Goal: Check status: Check status

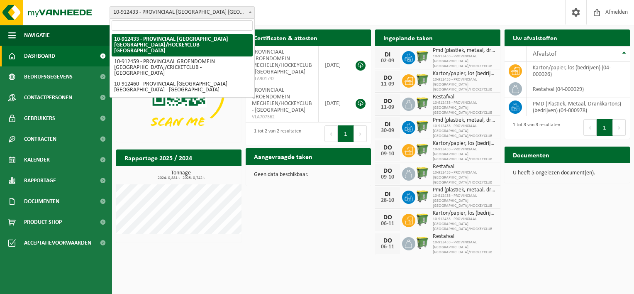
click at [250, 12] on b at bounding box center [249, 12] width 3 height 2
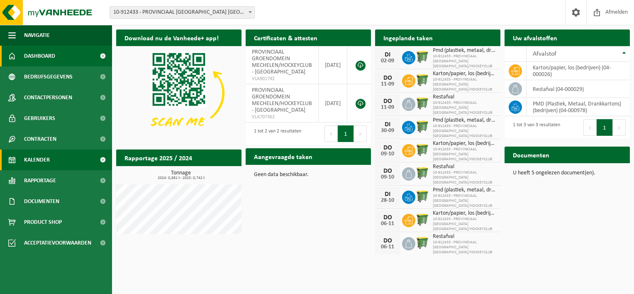
click at [33, 156] on span "Kalender" at bounding box center [37, 159] width 26 height 21
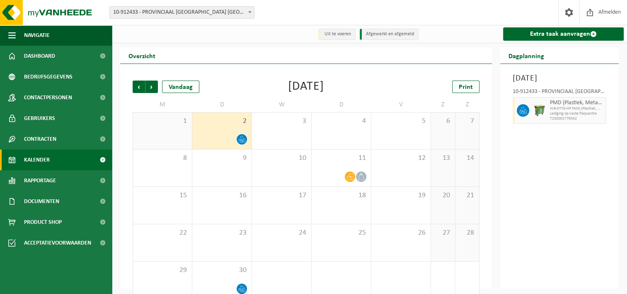
scroll to position [14, 0]
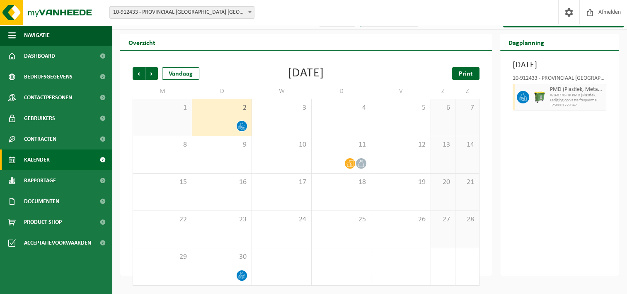
click at [469, 75] on span "Print" at bounding box center [466, 73] width 14 height 7
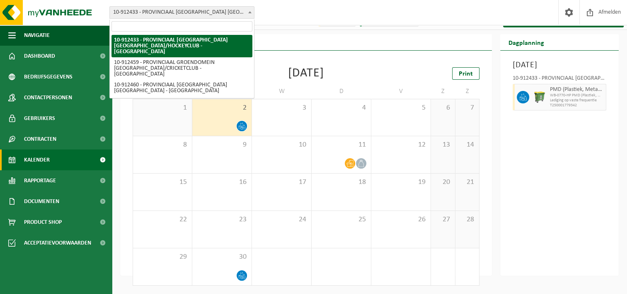
click at [251, 12] on b at bounding box center [249, 12] width 3 height 2
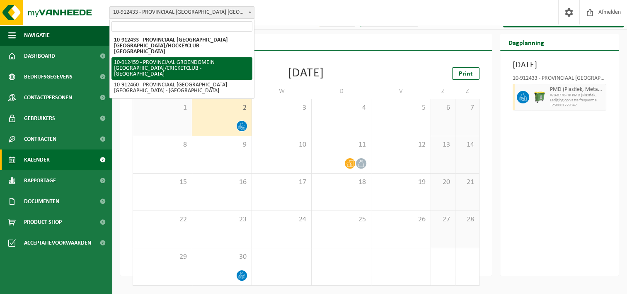
select select "125610"
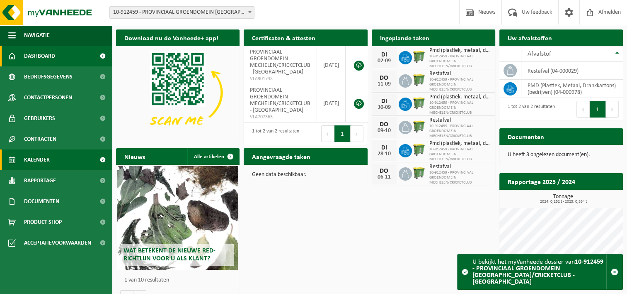
click at [40, 157] on span "Kalender" at bounding box center [37, 159] width 26 height 21
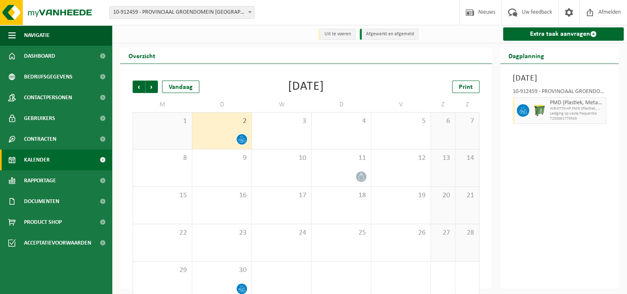
click at [250, 8] on span at bounding box center [250, 12] width 8 height 11
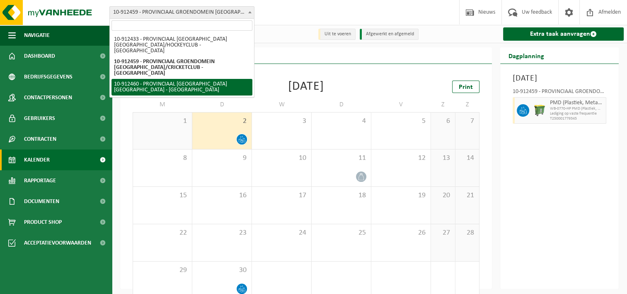
select select "125611"
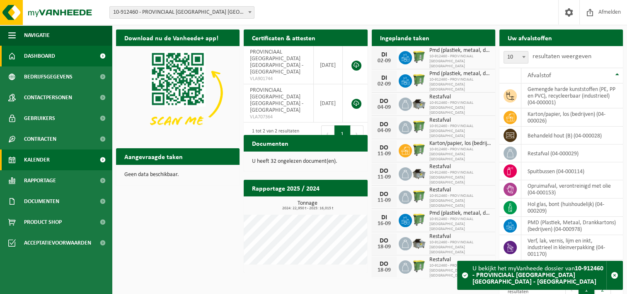
click at [43, 161] on span "Kalender" at bounding box center [37, 159] width 26 height 21
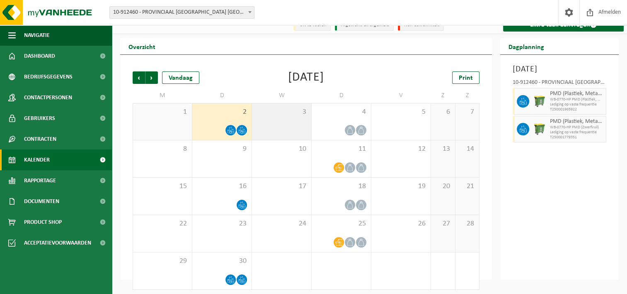
scroll to position [14, 0]
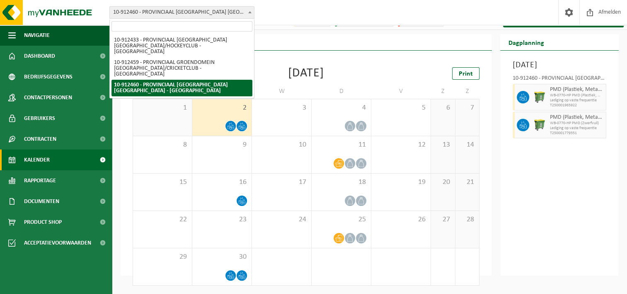
click at [248, 12] on b at bounding box center [249, 12] width 3 height 2
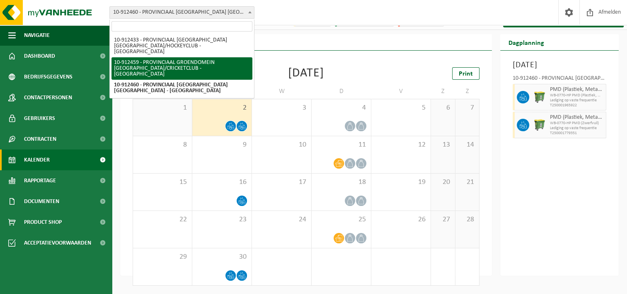
select select "125610"
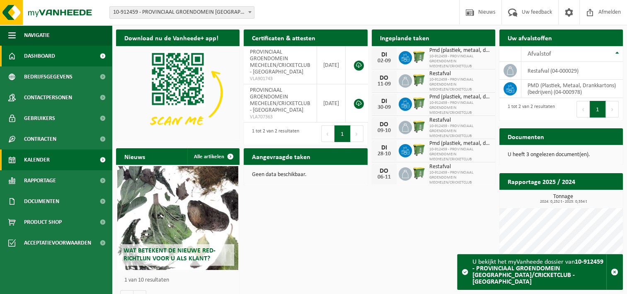
click at [49, 161] on span "Kalender" at bounding box center [37, 159] width 26 height 21
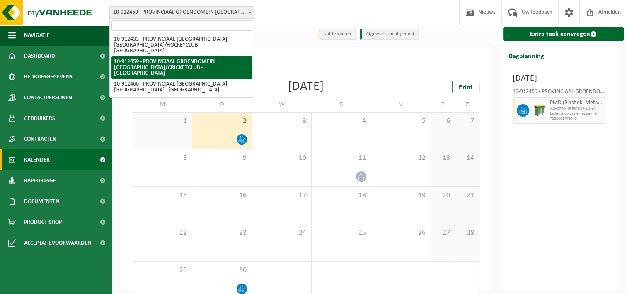
click at [248, 10] on span at bounding box center [250, 12] width 8 height 11
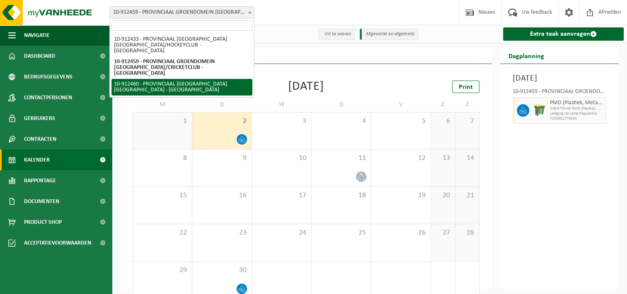
select select "125611"
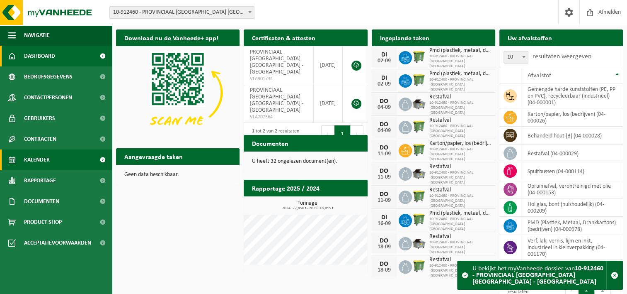
click at [55, 158] on link "Kalender" at bounding box center [56, 159] width 112 height 21
